Goal: Navigation & Orientation: Find specific page/section

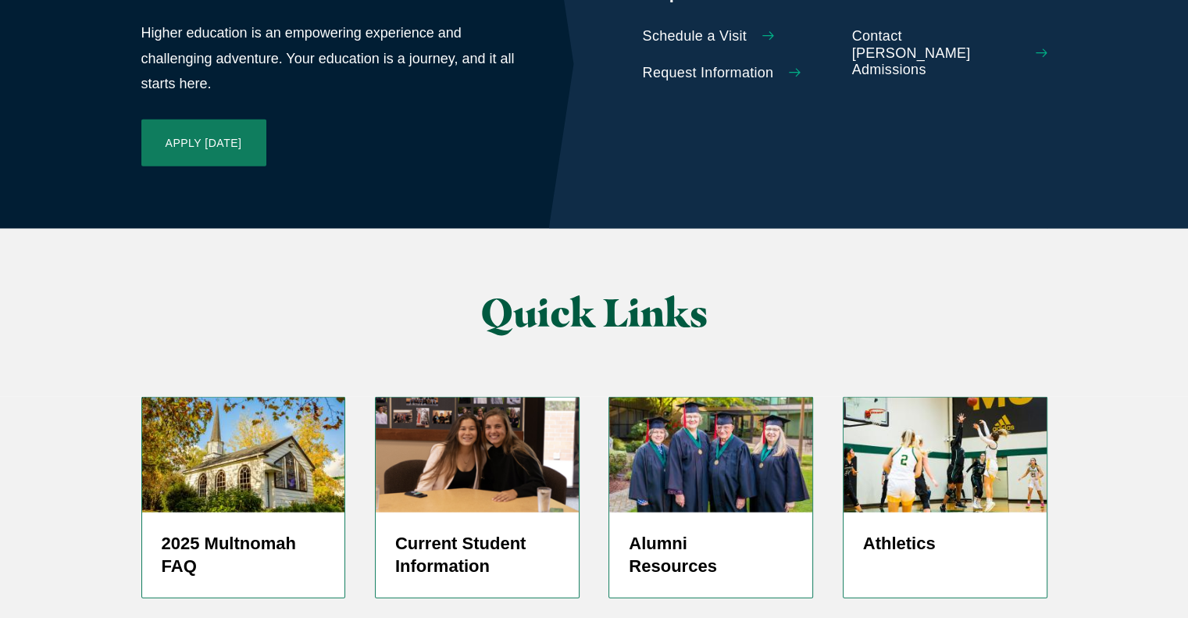
scroll to position [3811, 0]
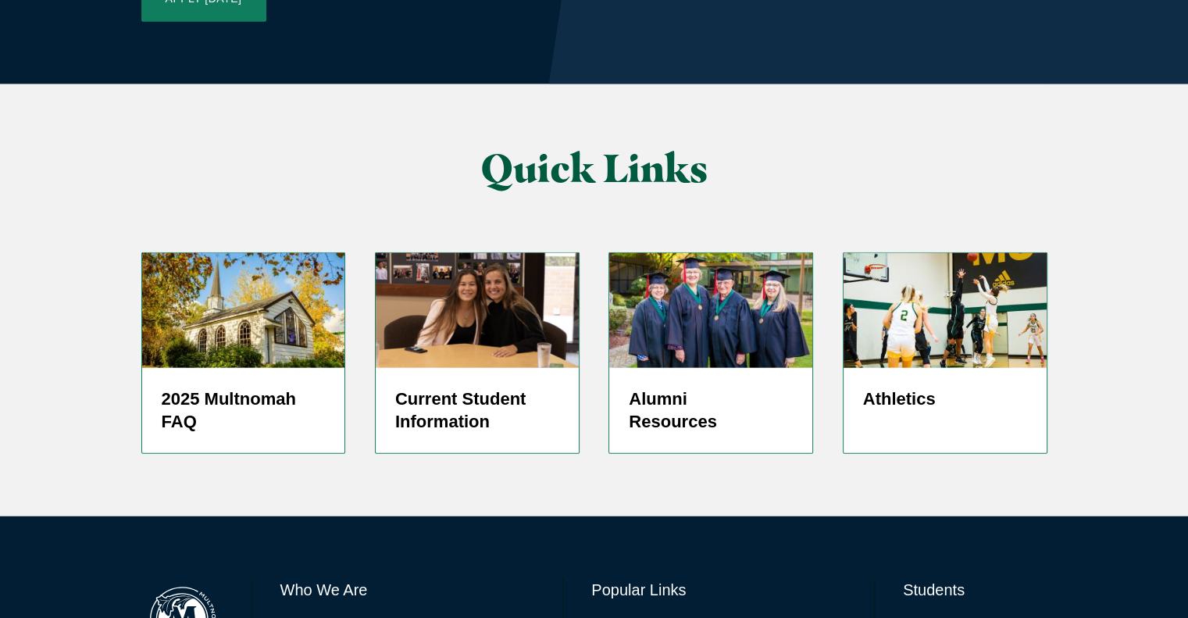
drag, startPoint x: 823, startPoint y: 588, endPoint x: 622, endPoint y: 584, distance: 200.8
copy span "Multnomah Campus of [PERSON_NAME][GEOGRAPHIC_DATA]."
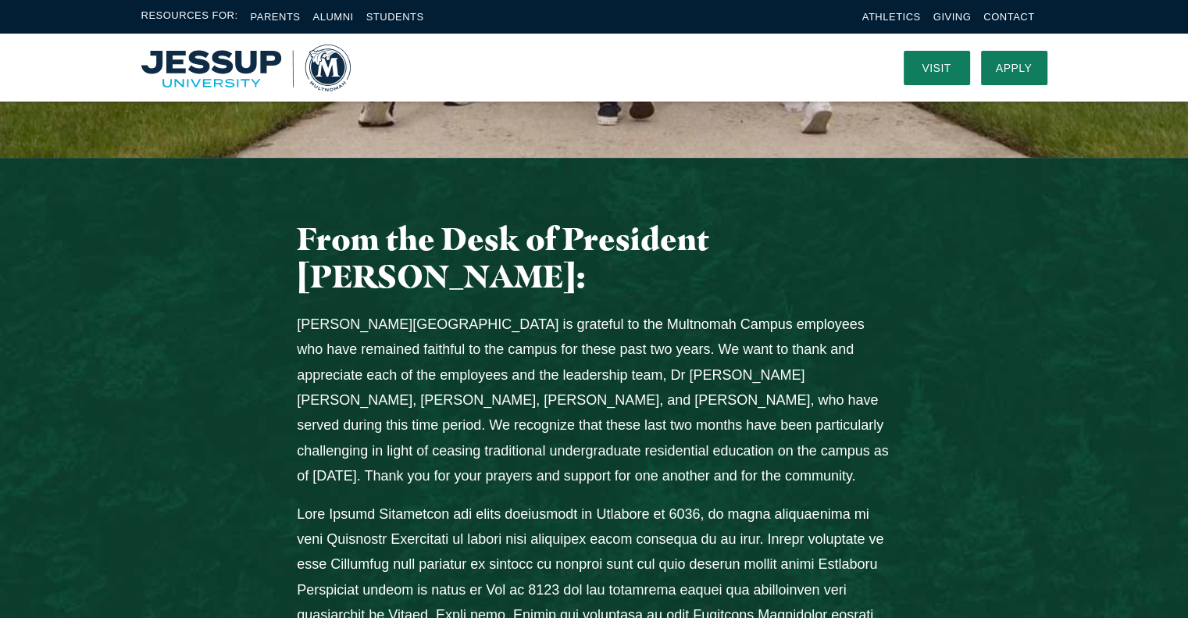
scroll to position [0, 0]
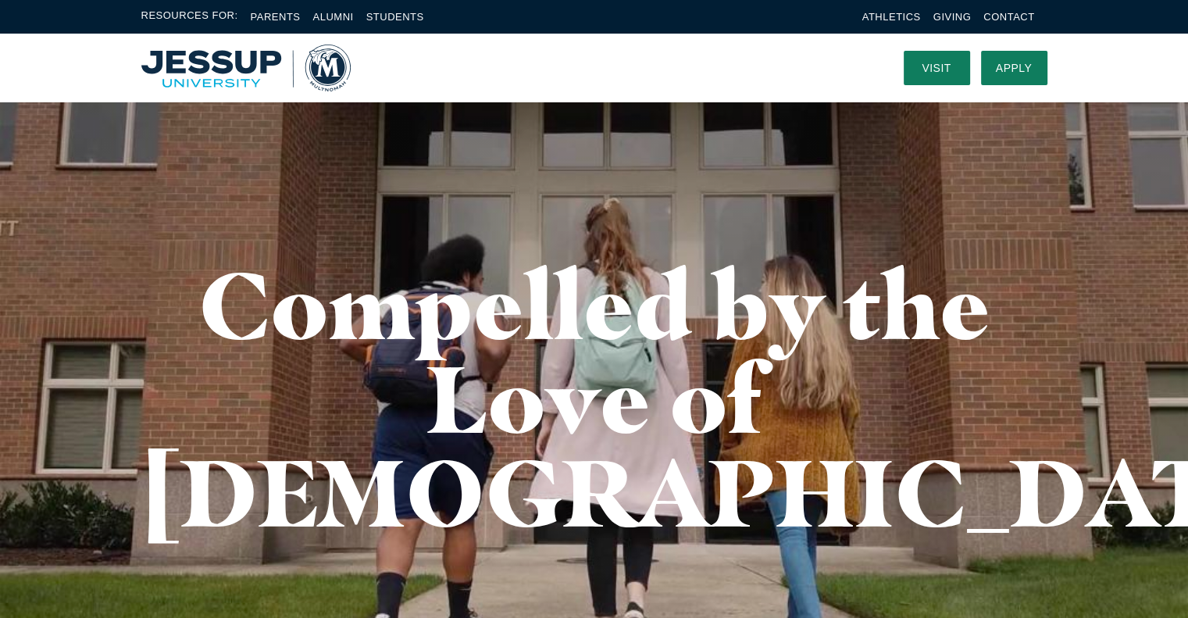
click at [382, 23] on li "Students" at bounding box center [395, 17] width 58 height 18
click at [385, 20] on link "Students" at bounding box center [395, 17] width 58 height 12
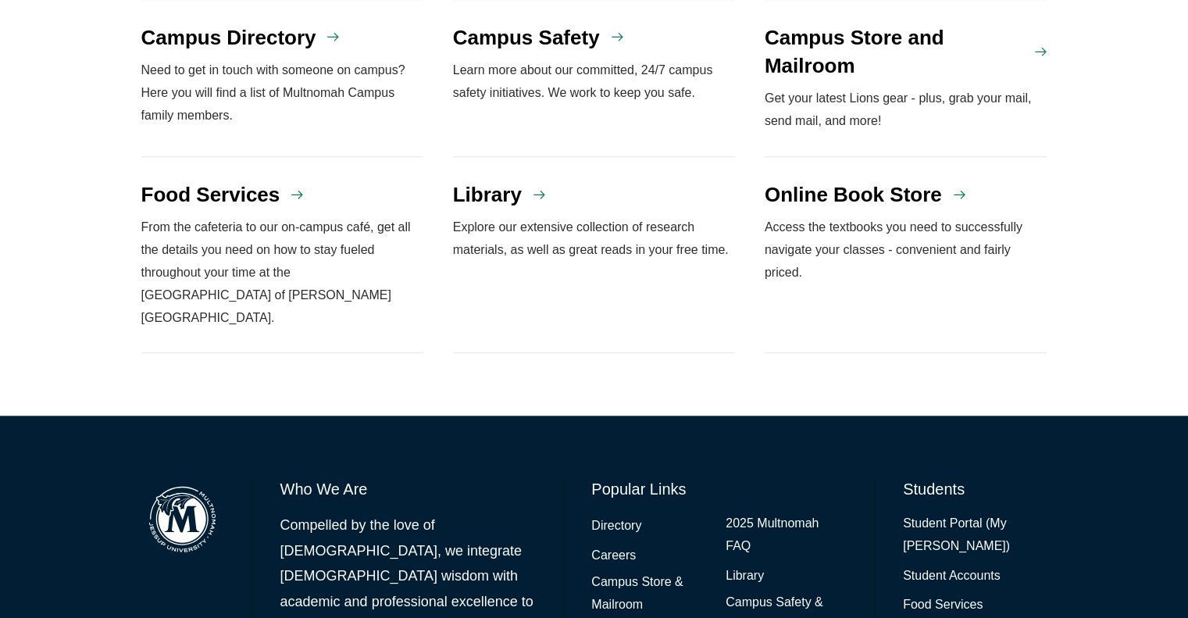
scroll to position [1485, 0]
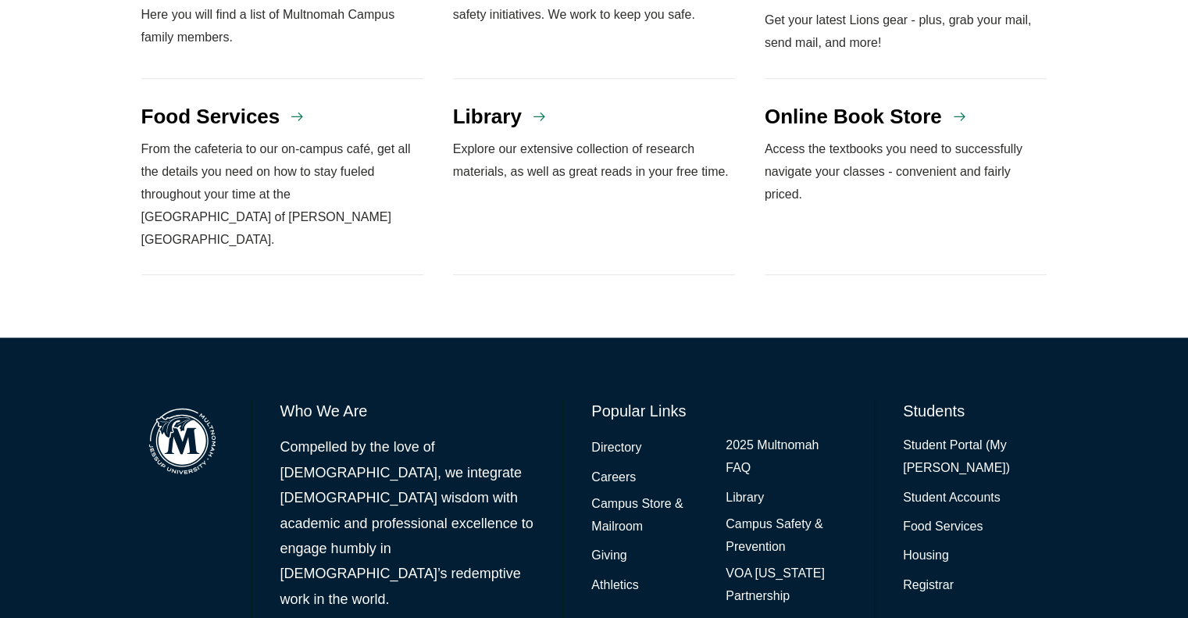
drag, startPoint x: 625, startPoint y: 592, endPoint x: 822, endPoint y: 590, distance: 196.9
